Goal: Task Accomplishment & Management: Manage account settings

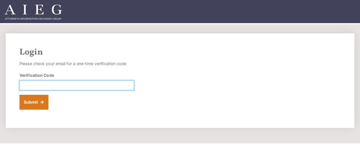
click at [35, 87] on input "Verification Code" at bounding box center [76, 86] width 114 height 10
click at [25, 89] on input "Verification Code" at bounding box center [76, 86] width 114 height 10
type input "110201"
click at [19, 95] on button "Submit" at bounding box center [33, 102] width 29 height 15
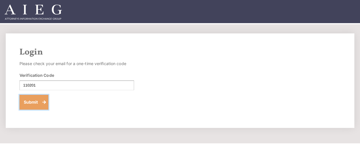
click at [35, 104] on button "Submit" at bounding box center [33, 102] width 29 height 15
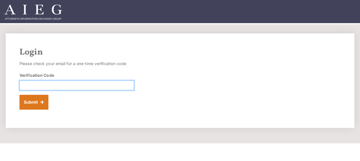
click at [39, 89] on input "Verification Code" at bounding box center [76, 86] width 114 height 10
type input "970113"
click at [19, 95] on button "Submit" at bounding box center [33, 102] width 29 height 15
